Goal: Task Accomplishment & Management: Complete application form

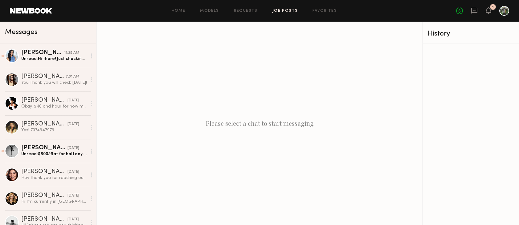
click at [291, 12] on link "Job Posts" at bounding box center [286, 11] width 26 height 4
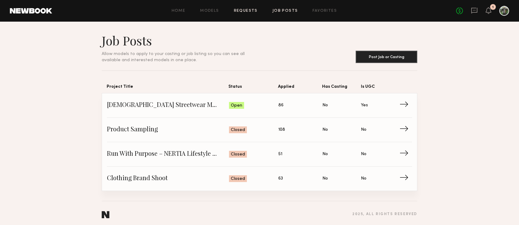
click at [250, 12] on link "Requests" at bounding box center [246, 11] width 24 height 4
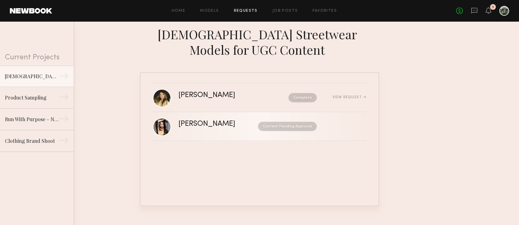
click at [177, 122] on link "Skye P. Content Pending Approval" at bounding box center [259, 126] width 213 height 29
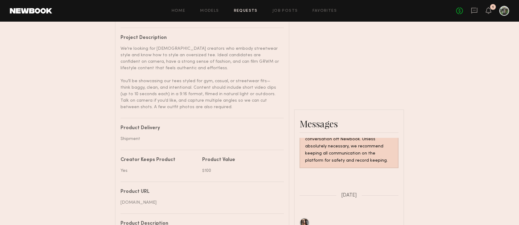
scroll to position [274, 0]
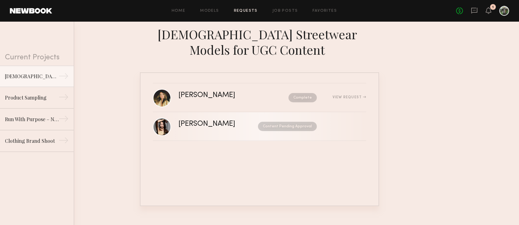
click at [191, 125] on div "[PERSON_NAME]" at bounding box center [213, 123] width 68 height 7
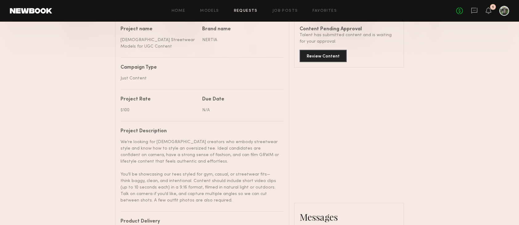
scroll to position [176, 0]
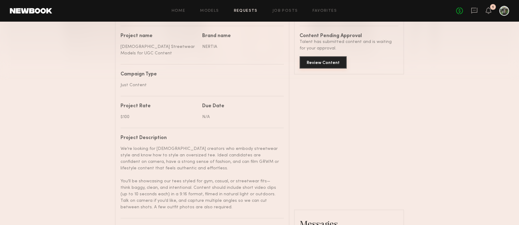
click at [323, 65] on button "Review Content" at bounding box center [323, 62] width 47 height 12
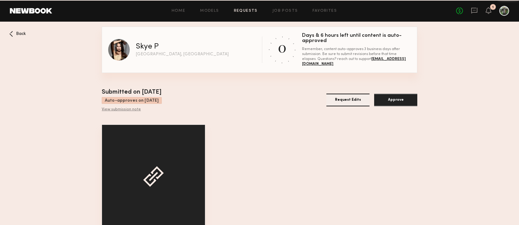
scroll to position [32, 0]
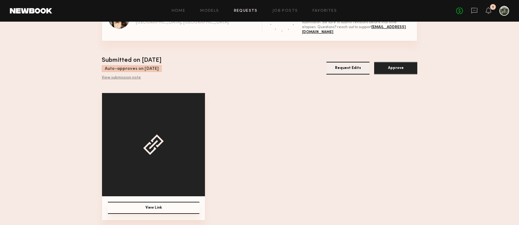
click at [158, 205] on button "View Link" at bounding box center [154, 207] width 92 height 12
click at [402, 69] on button "Approve" at bounding box center [395, 68] width 43 height 13
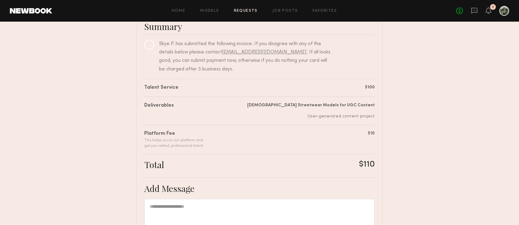
scroll to position [146, 0]
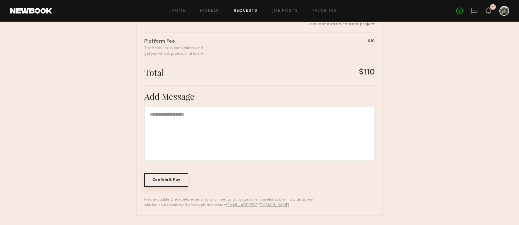
click at [176, 180] on div "Confirm & Pay" at bounding box center [166, 180] width 44 height 14
